Goal: Check status

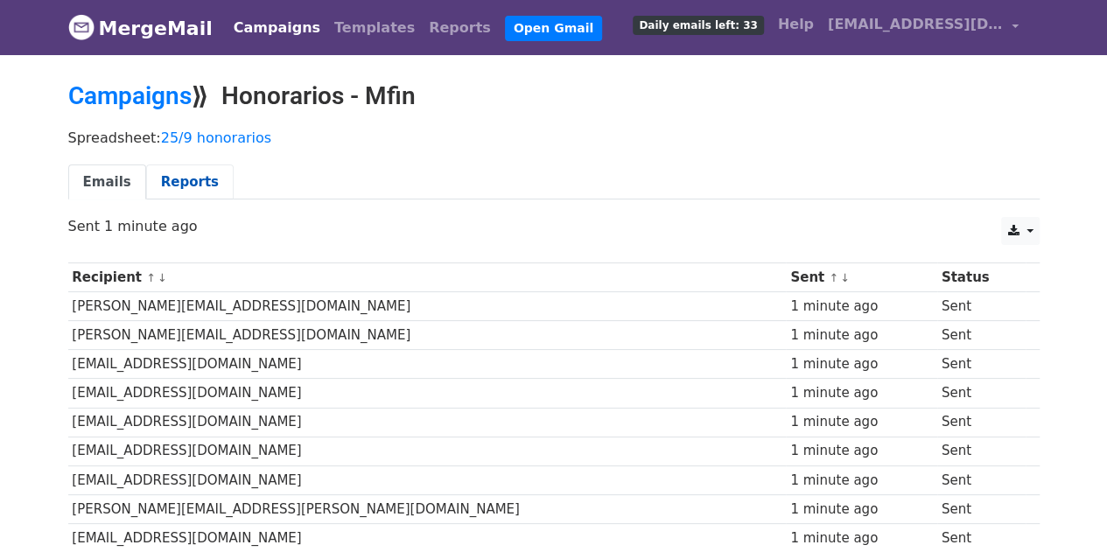
click at [202, 190] on link "Reports" at bounding box center [189, 182] width 87 height 36
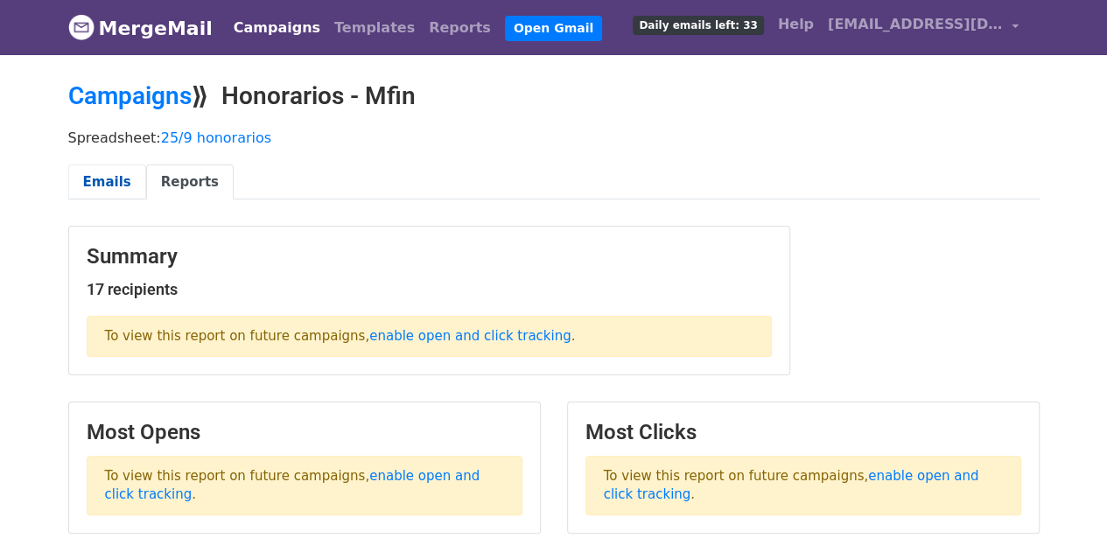
click at [105, 176] on link "Emails" at bounding box center [107, 182] width 78 height 36
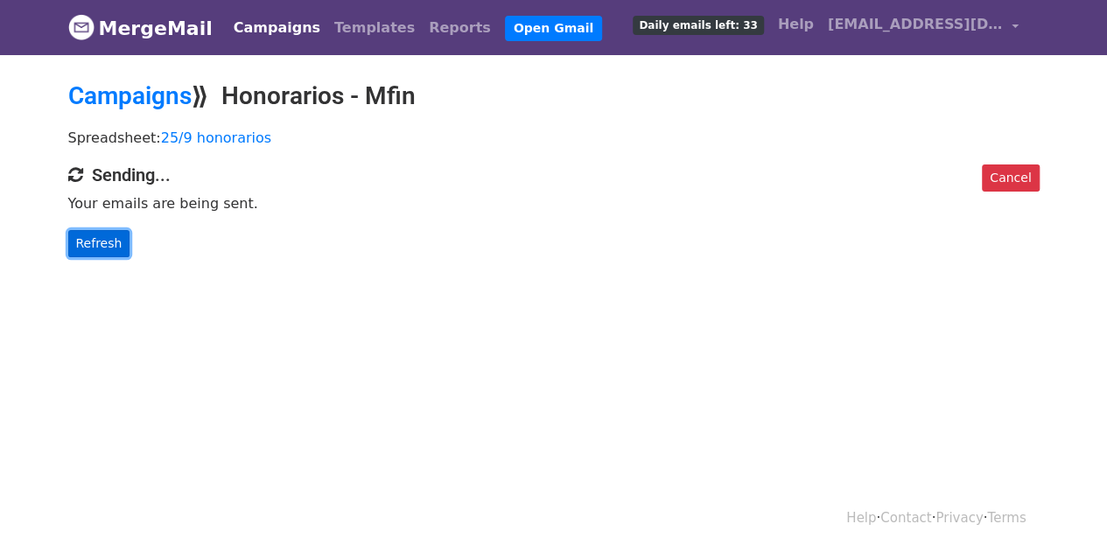
click at [111, 238] on link "Refresh" at bounding box center [99, 243] width 62 height 27
